Goal: Task Accomplishment & Management: Manage account settings

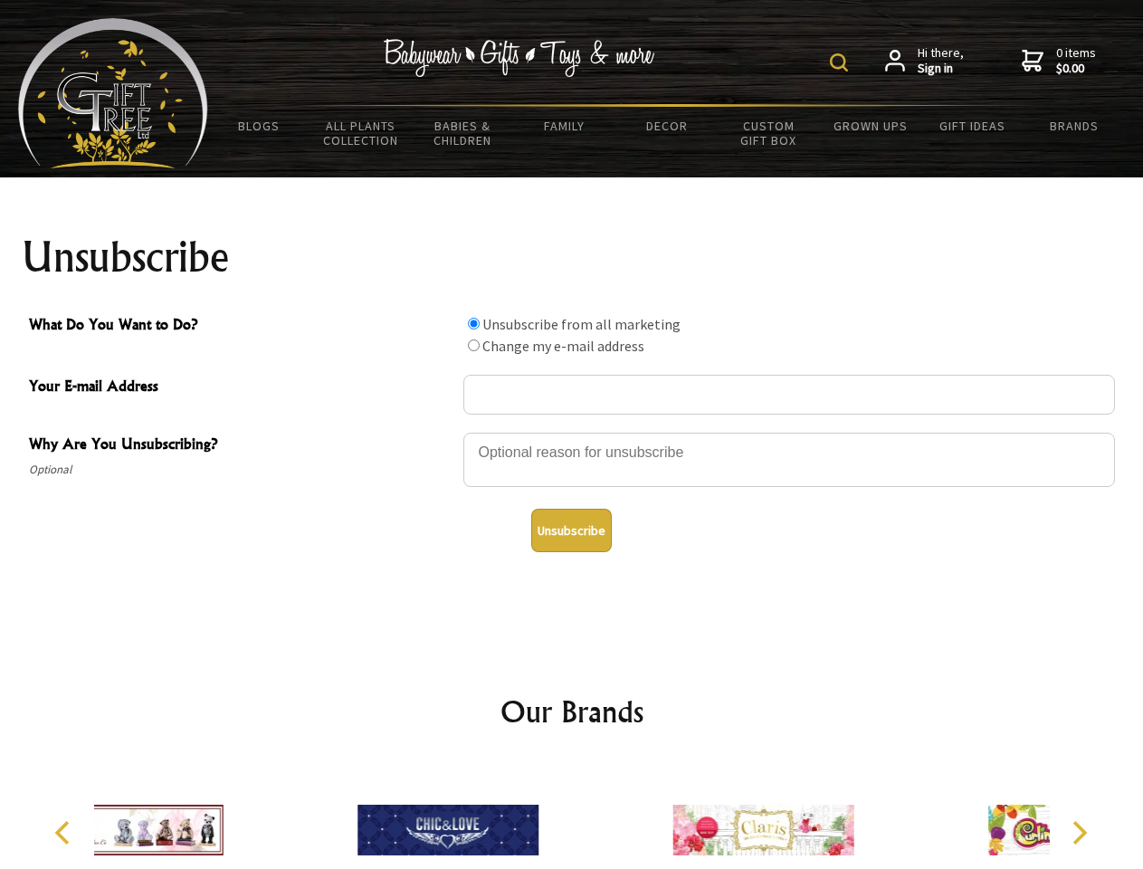
click at [842, 62] on img at bounding box center [839, 62] width 18 height 18
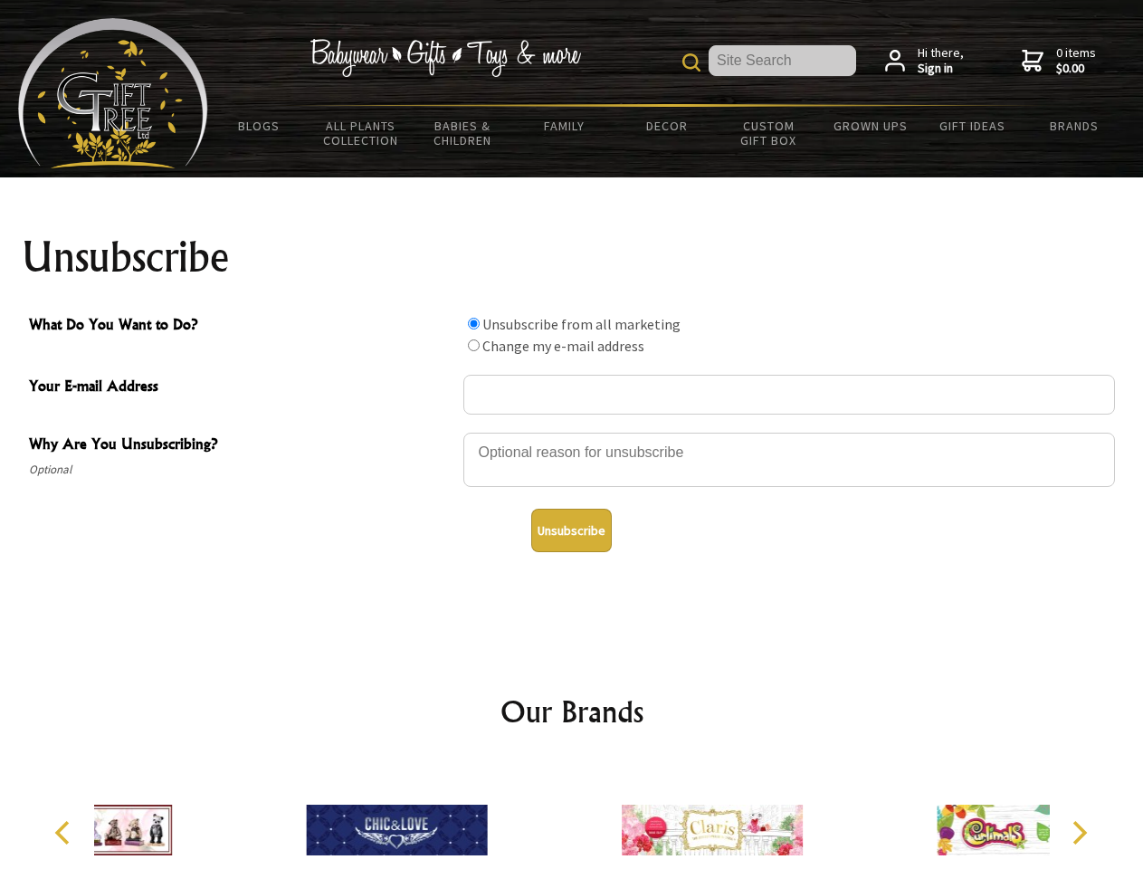
click at [572, 432] on div at bounding box center [789, 462] width 652 height 63
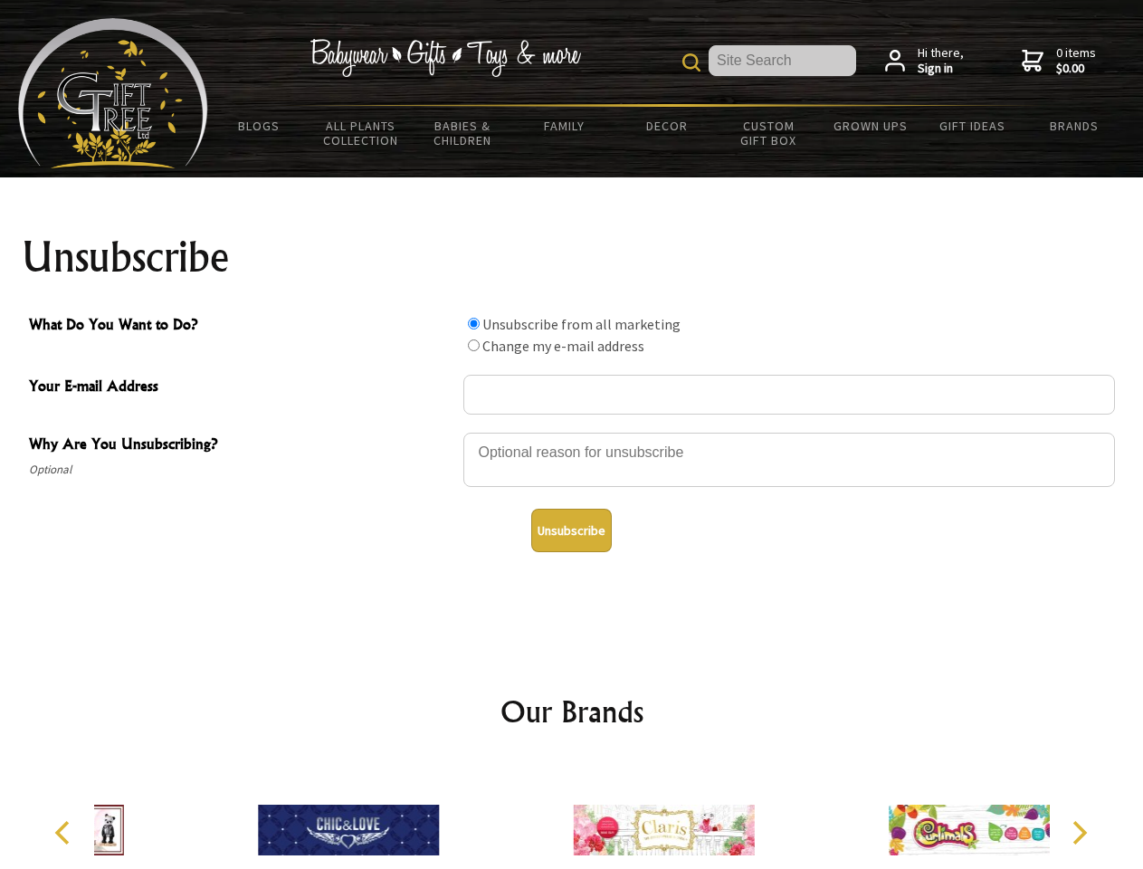
click at [473, 323] on input "What Do You Want to Do?" at bounding box center [474, 324] width 12 height 12
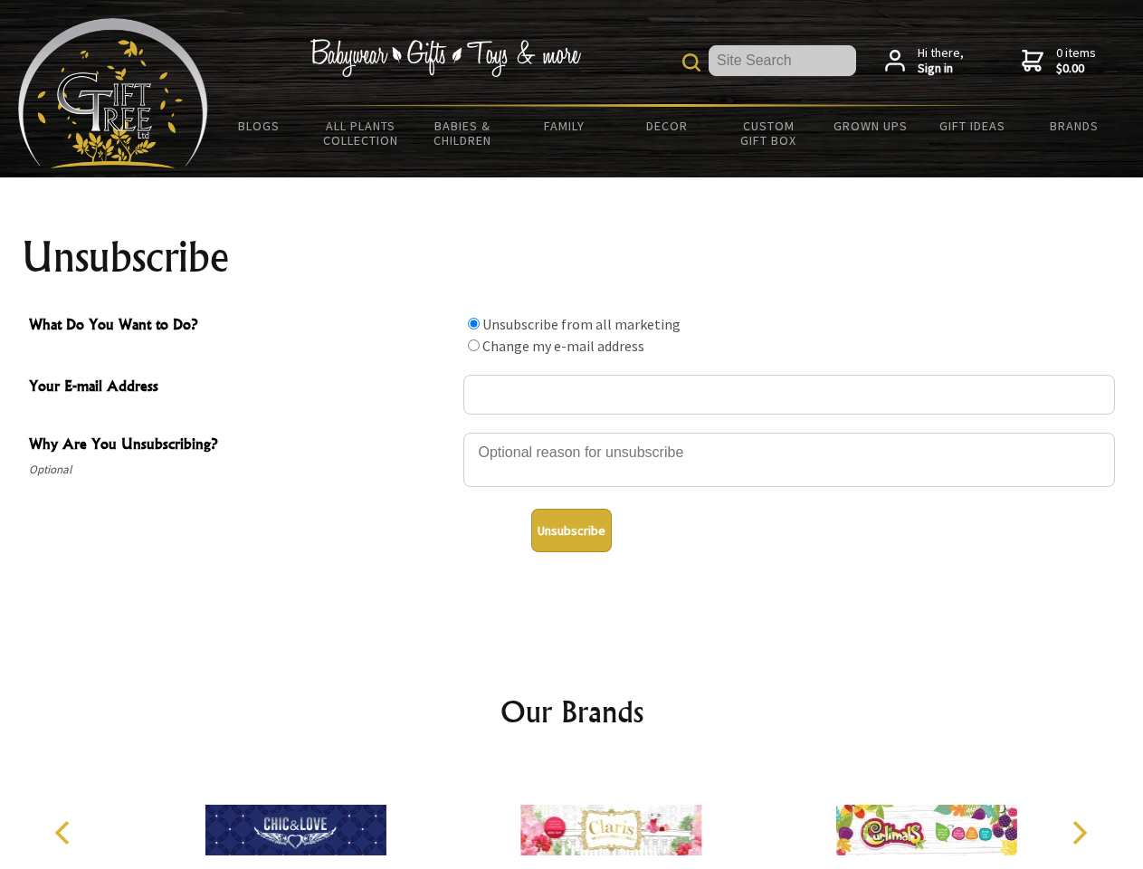
click at [473, 345] on input "What Do You Want to Do?" at bounding box center [474, 345] width 12 height 12
radio input "true"
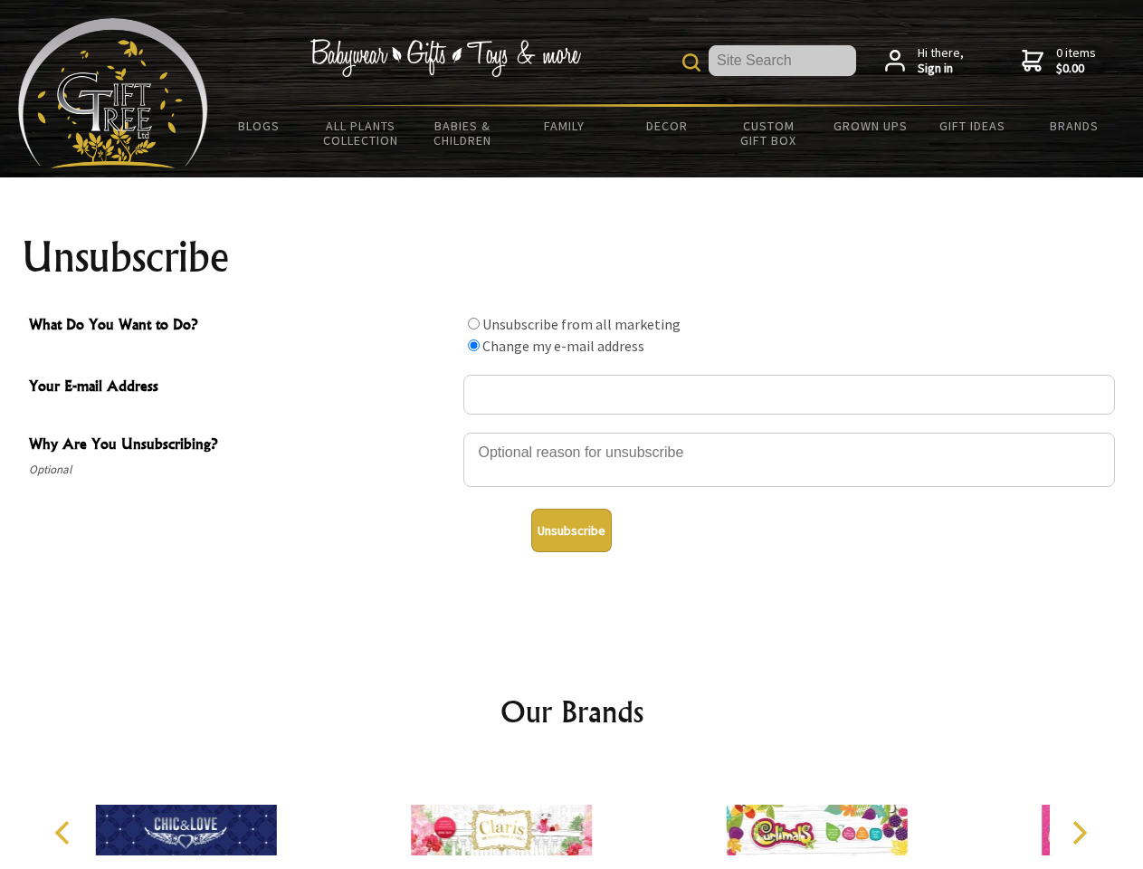
click at [571, 530] on button "Unsubscribe" at bounding box center [571, 530] width 81 height 43
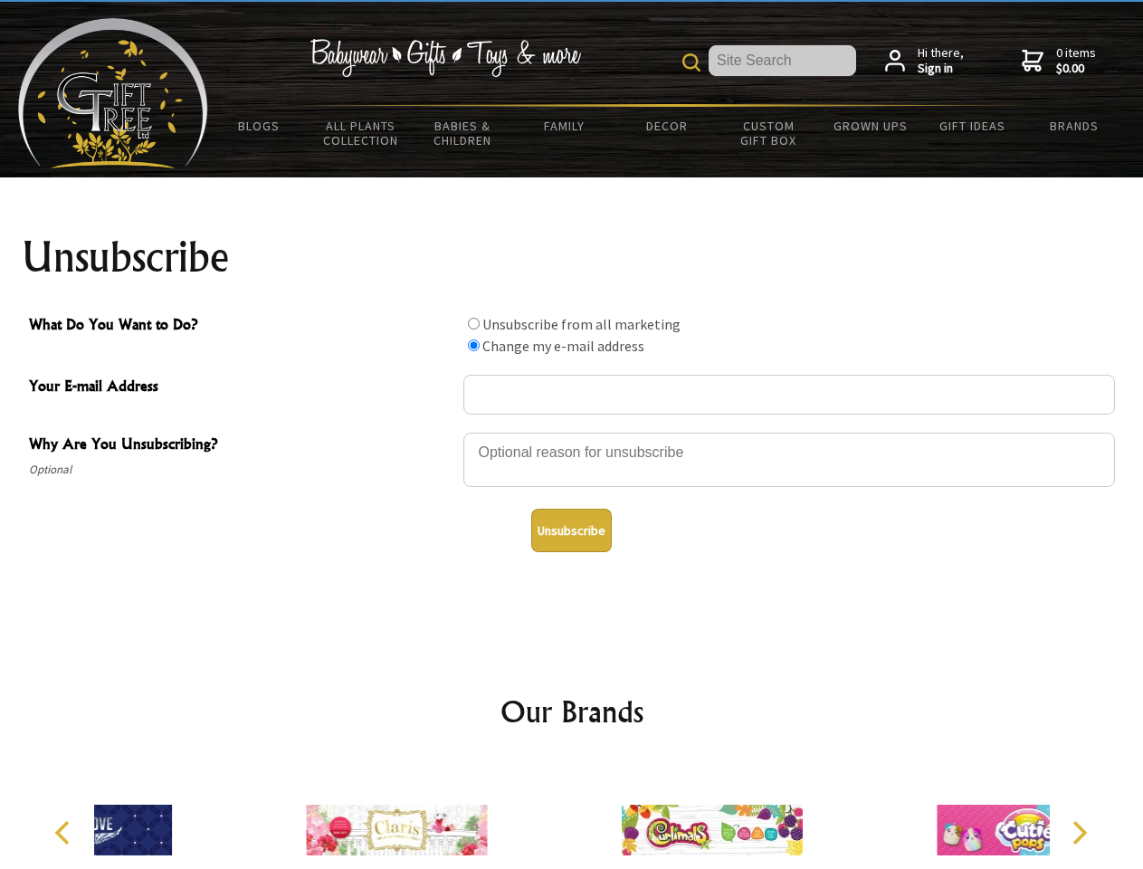
click at [65, 833] on icon "Previous" at bounding box center [64, 833] width 24 height 24
click at [1079, 833] on icon "Next" at bounding box center [1078, 833] width 24 height 24
